Goal: Task Accomplishment & Management: Manage account settings

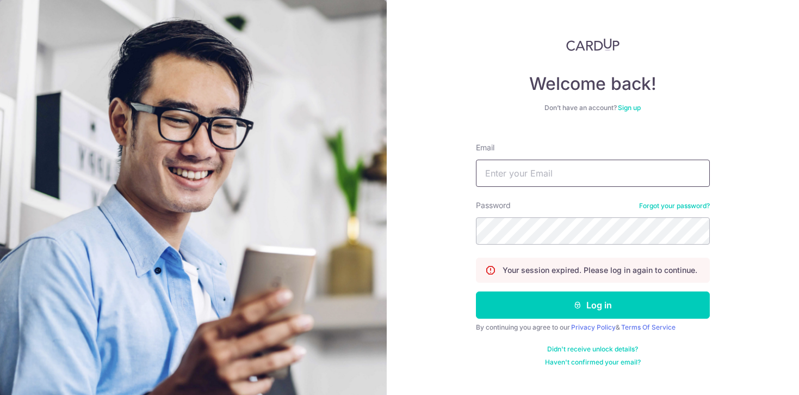
click at [590, 170] on input "Email" at bounding box center [593, 172] width 234 height 27
type input "Ngelin.1999@gmail.com"
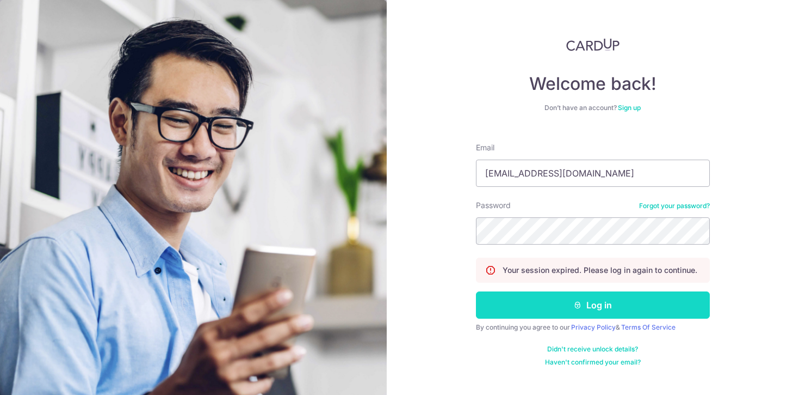
click at [589, 306] on button "Log in" at bounding box center [593, 304] width 234 height 27
